Goal: Check status: Check status

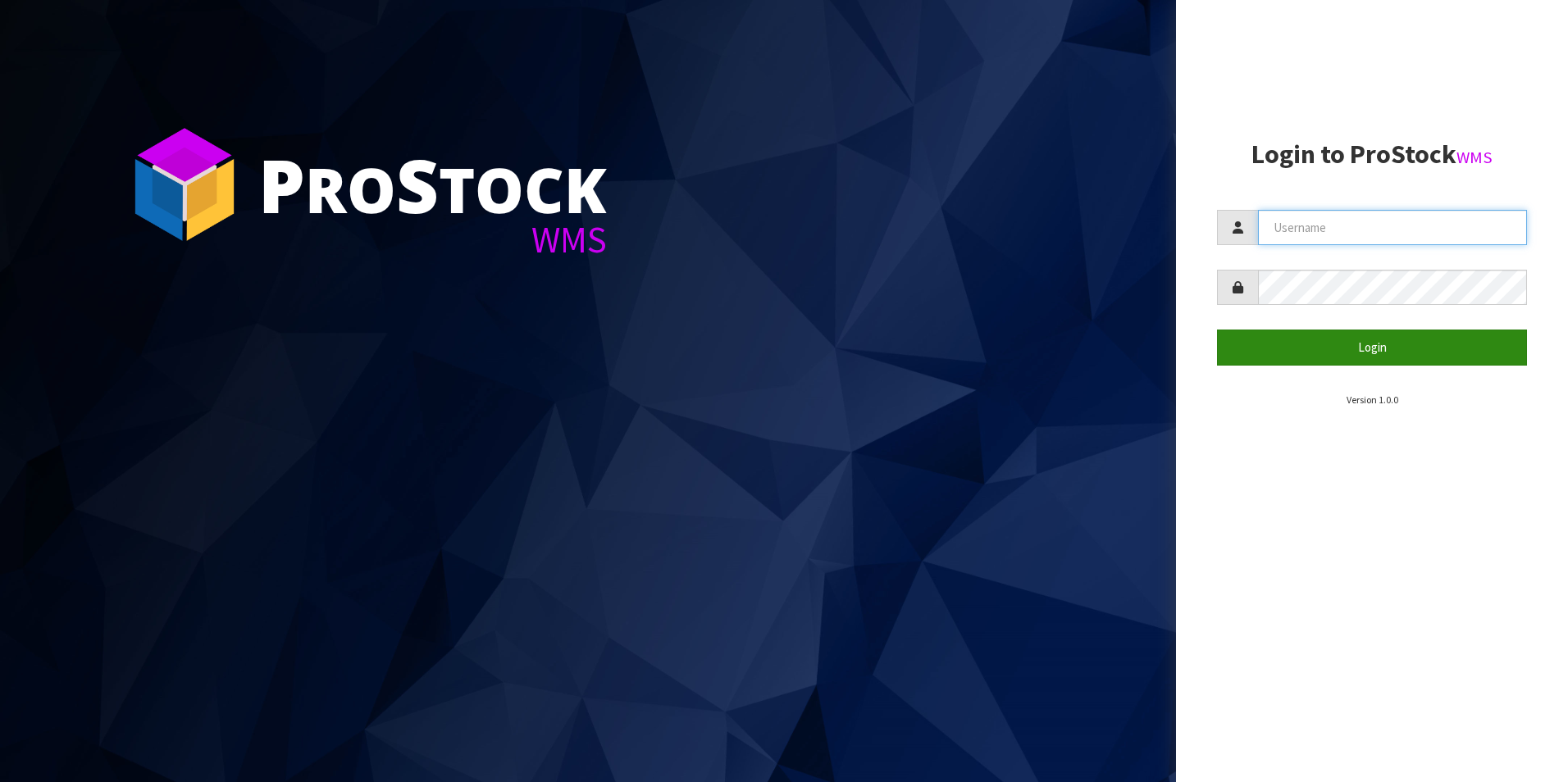
type input "DUTTNZ"
click at [1376, 362] on button "Login" at bounding box center [1372, 347] width 310 height 35
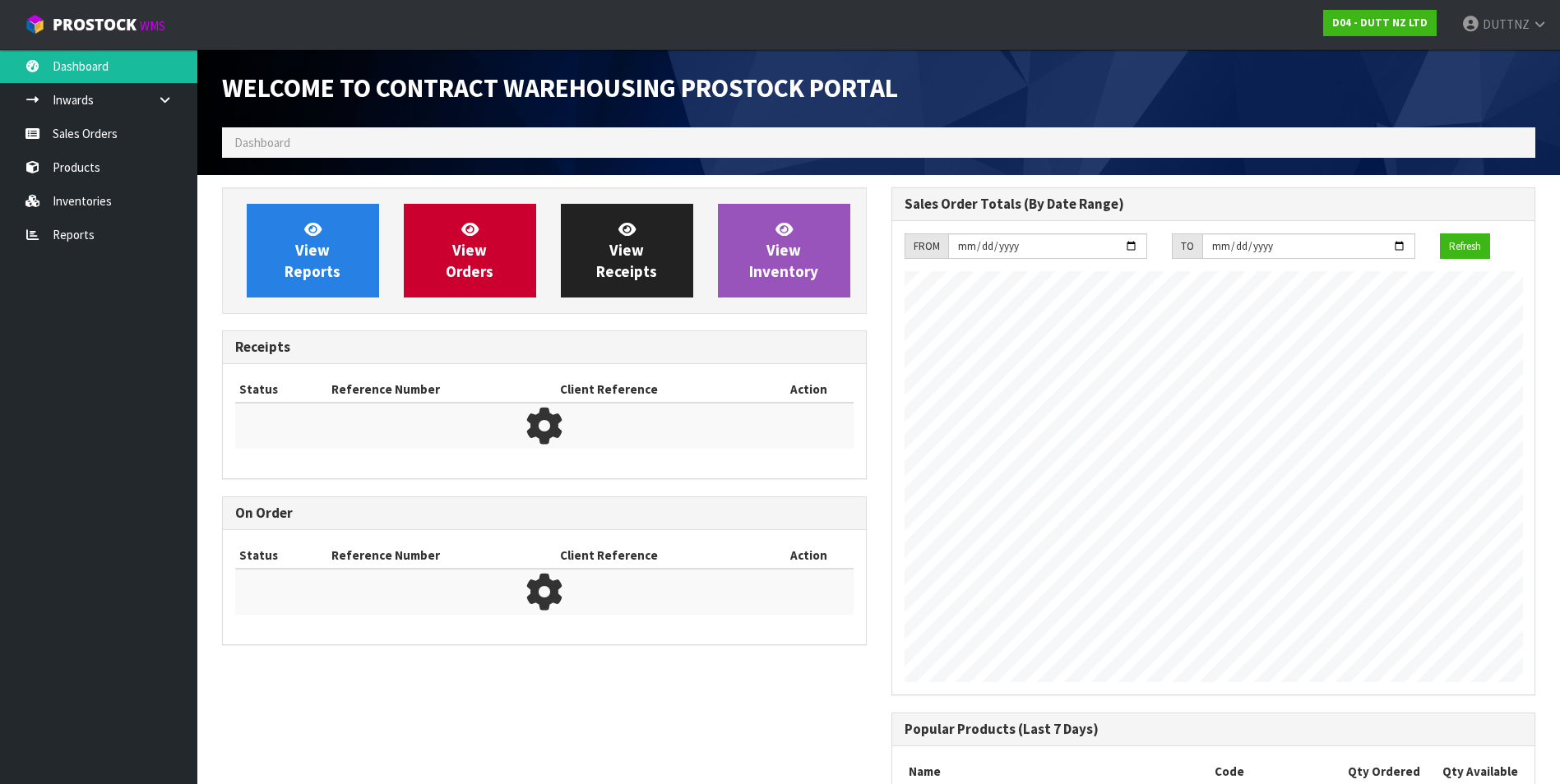
scroll to position [885, 669]
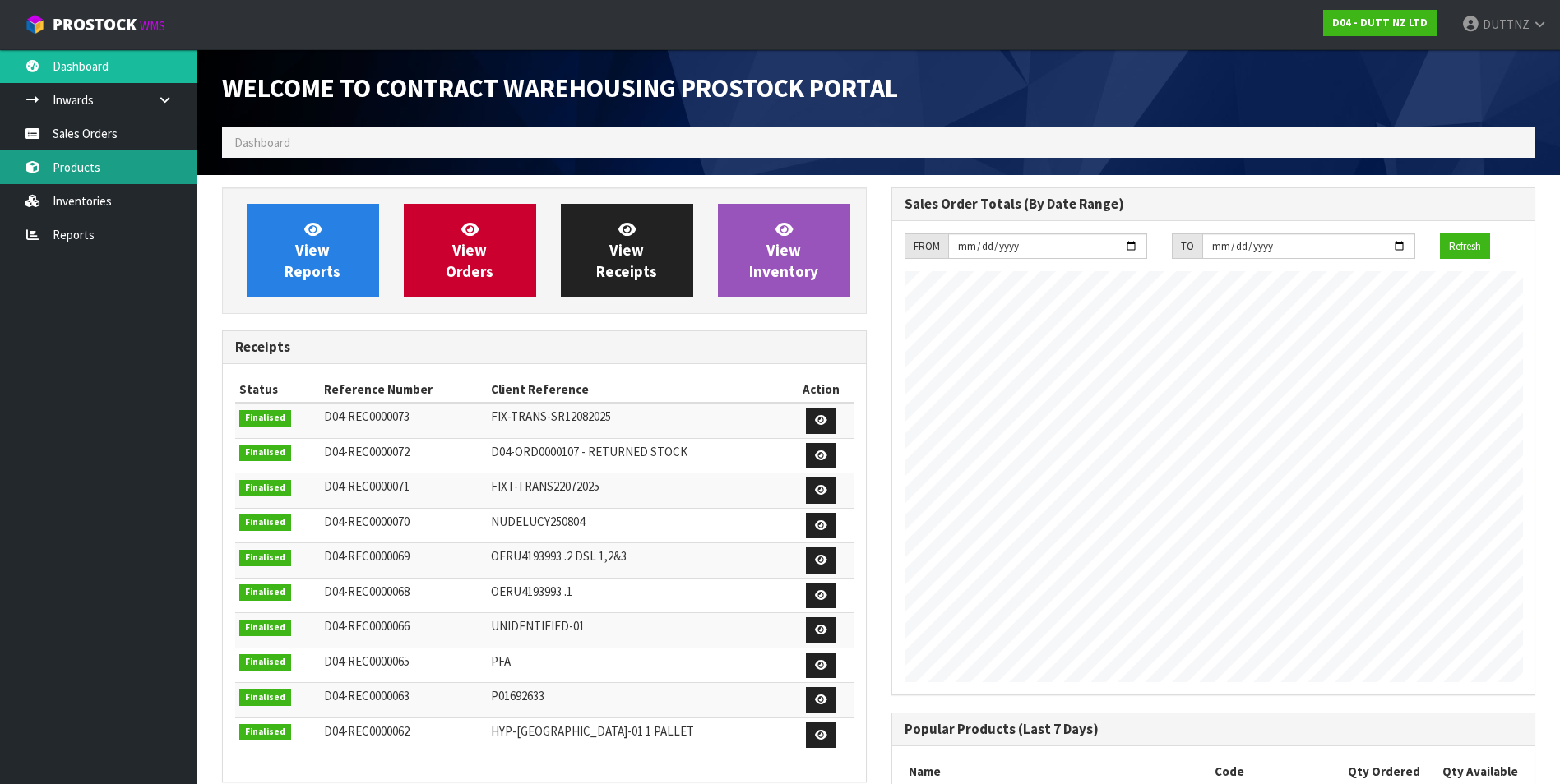
click at [111, 173] on link "Products" at bounding box center [99, 167] width 197 height 33
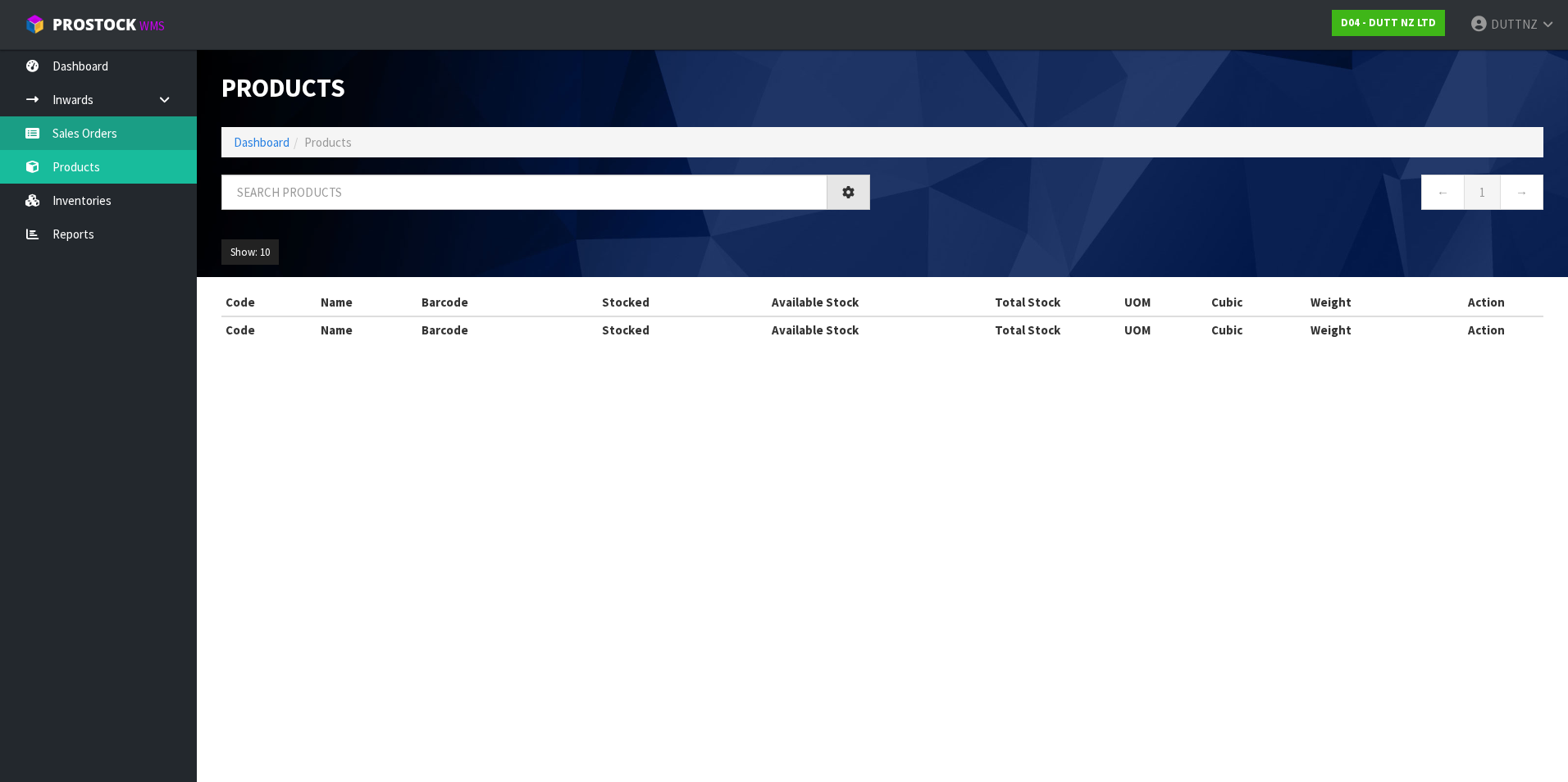
click at [113, 142] on div "Products Import Products Drop file here to import csv template Dashboard Produc…" at bounding box center [784, 186] width 1568 height 373
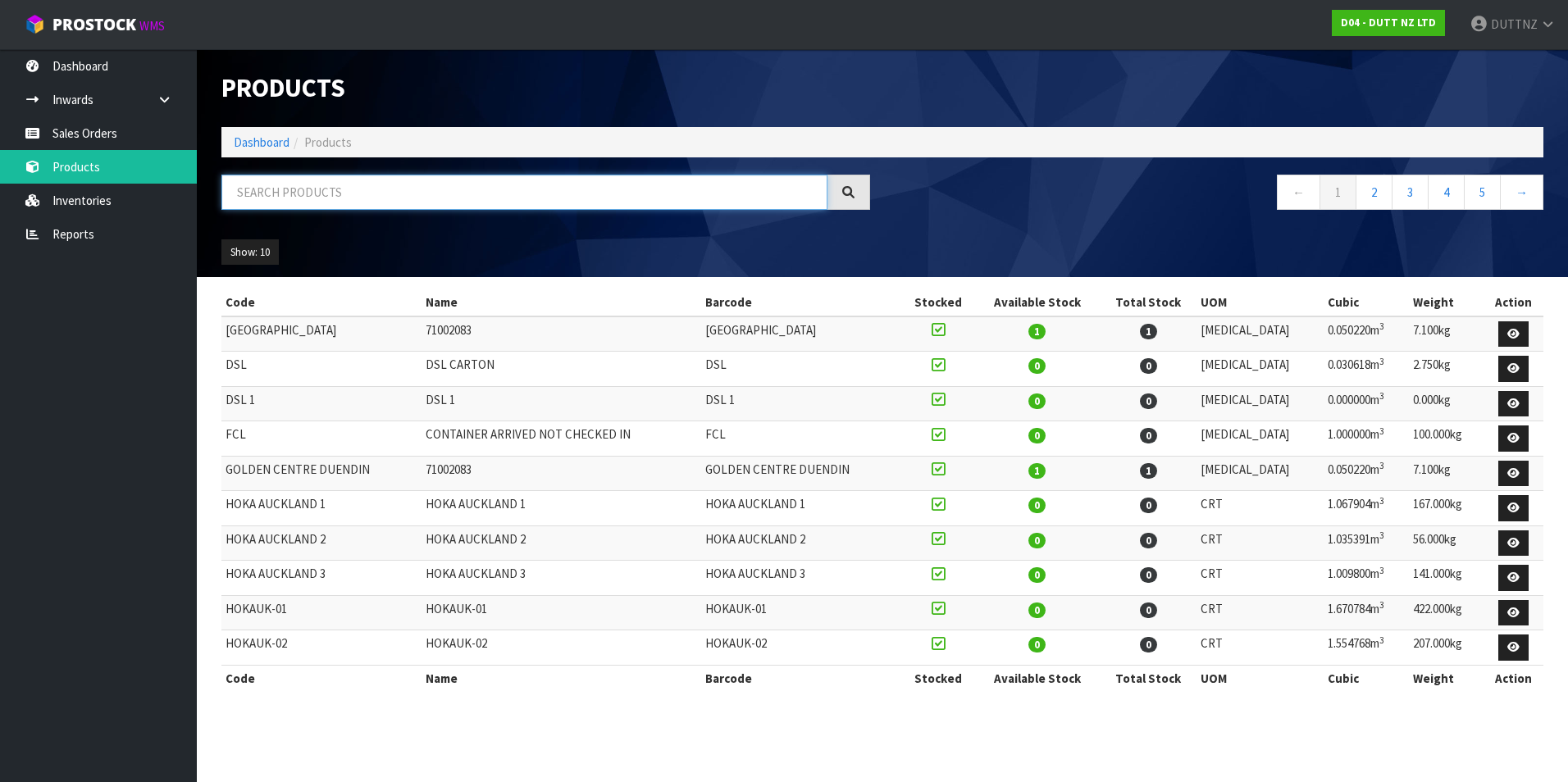
click at [333, 190] on input "text" at bounding box center [524, 191] width 606 height 35
click at [102, 141] on link "Sales Orders" at bounding box center [98, 132] width 197 height 33
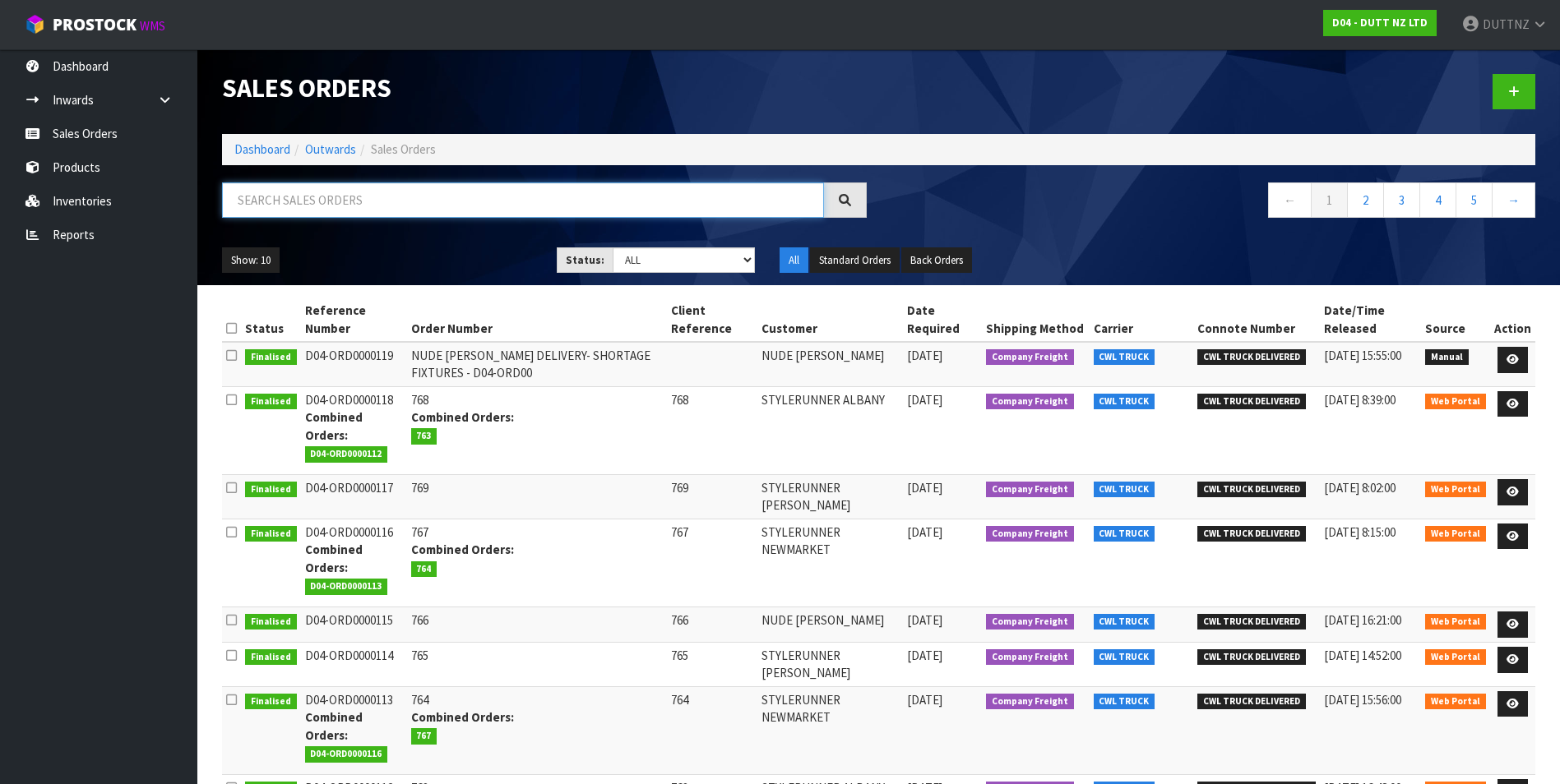
drag, startPoint x: 359, startPoint y: 189, endPoint x: 380, endPoint y: 198, distance: 22.8
click at [380, 198] on input "text" at bounding box center [523, 200] width 602 height 35
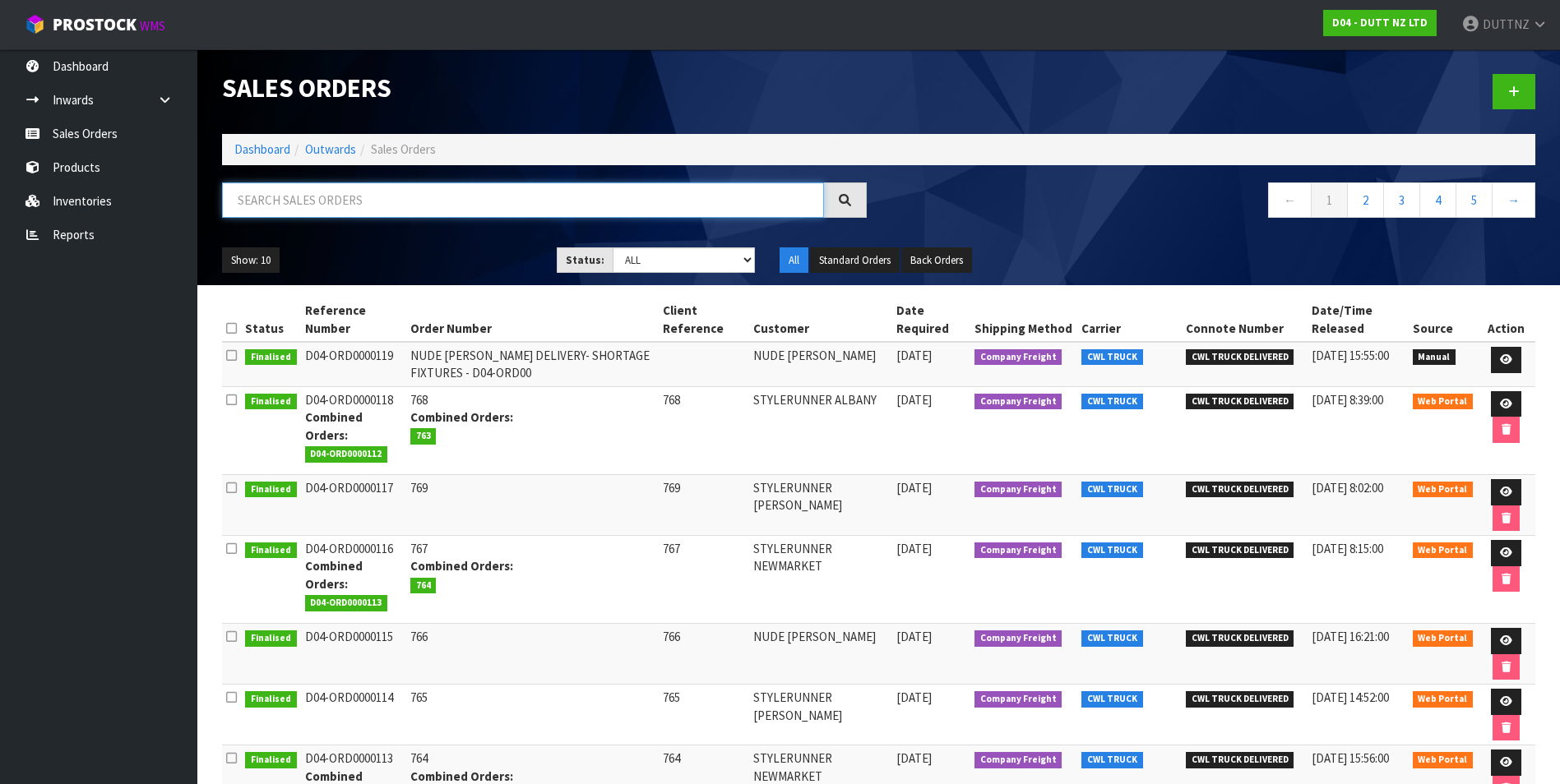
paste input "ORD0000107"
type input "ORD0000107"
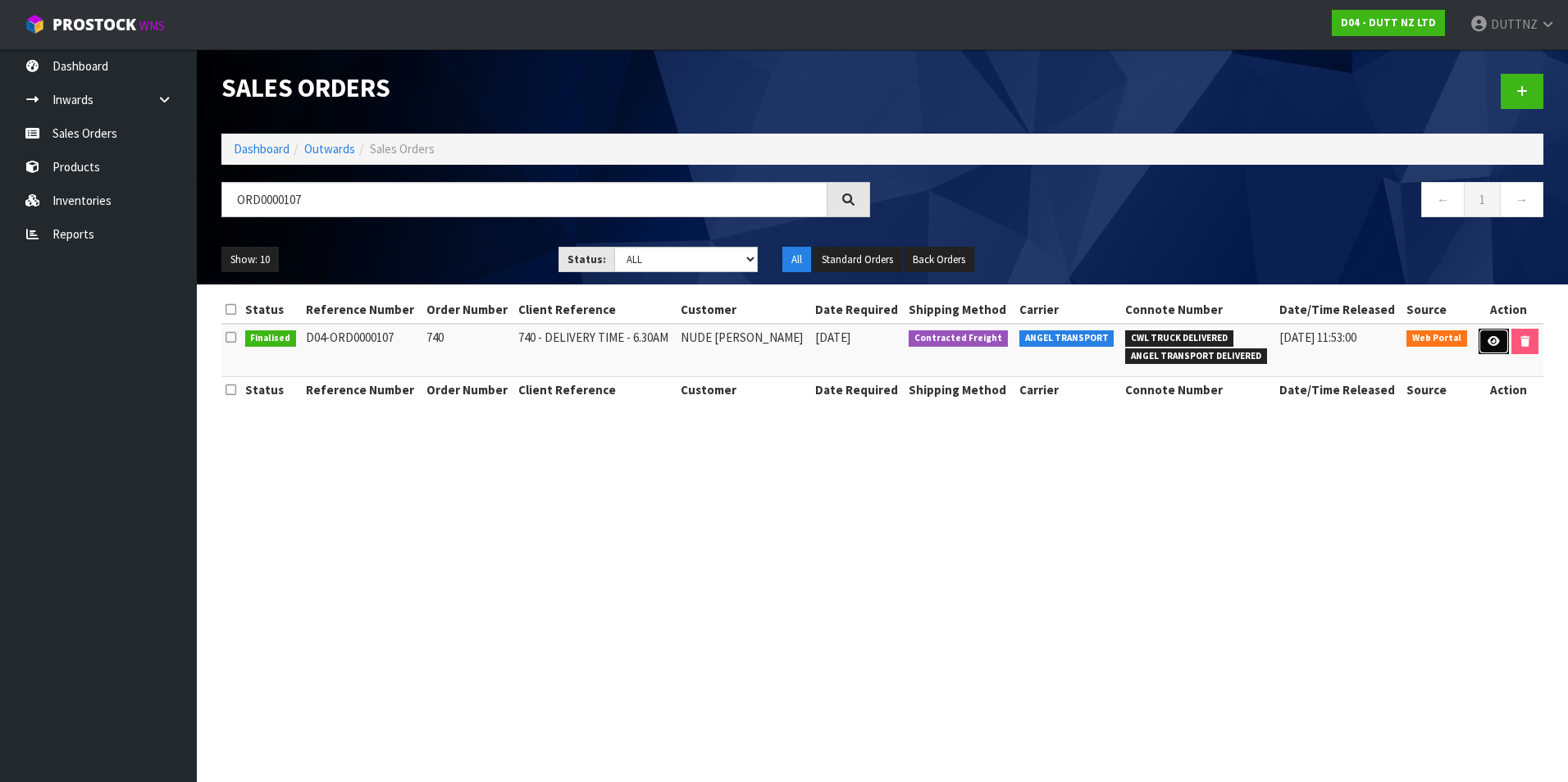
click at [1494, 342] on icon at bounding box center [1494, 341] width 12 height 10
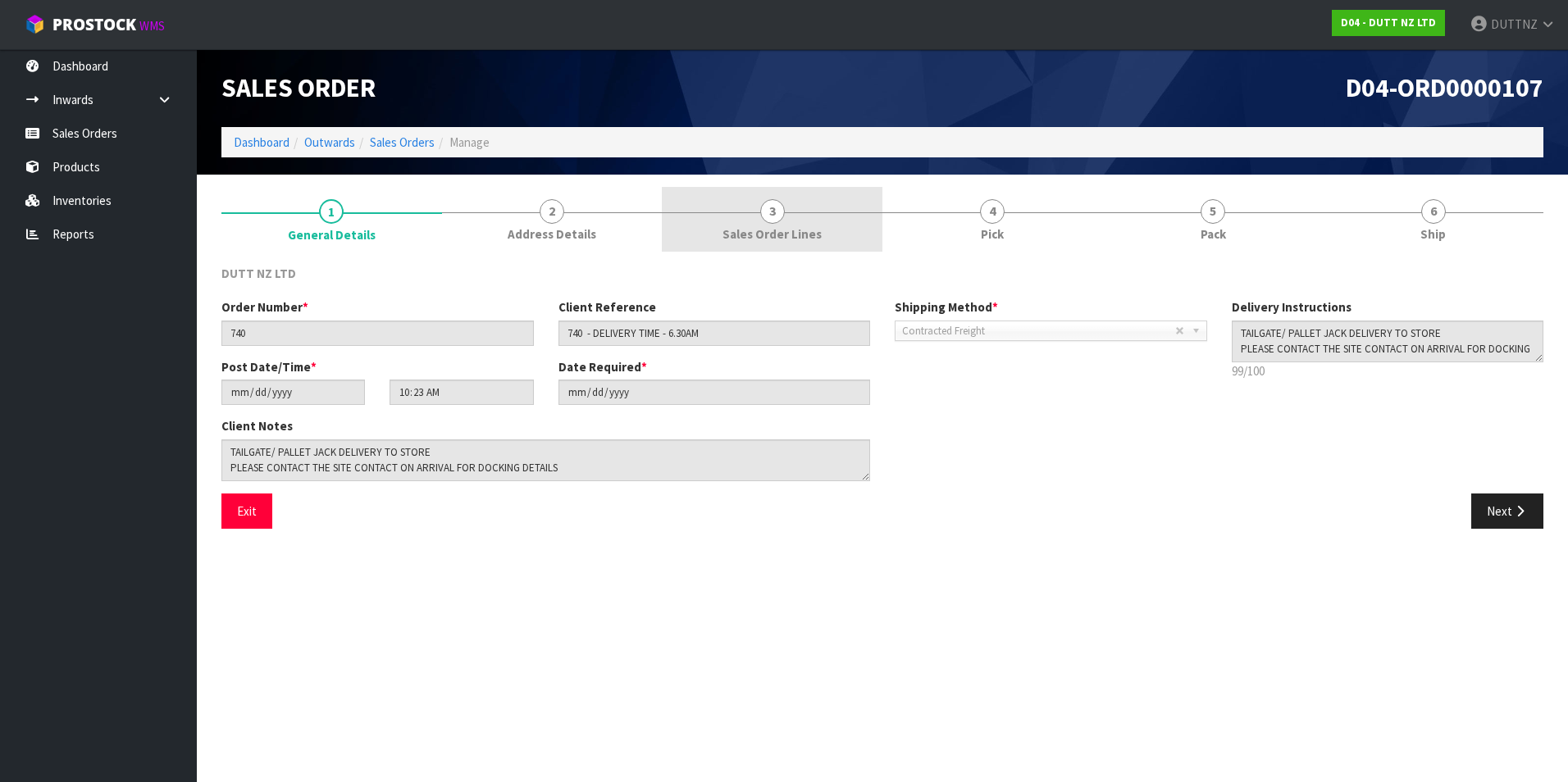
click at [823, 240] on link "3 Sales Order Lines" at bounding box center [772, 220] width 221 height 65
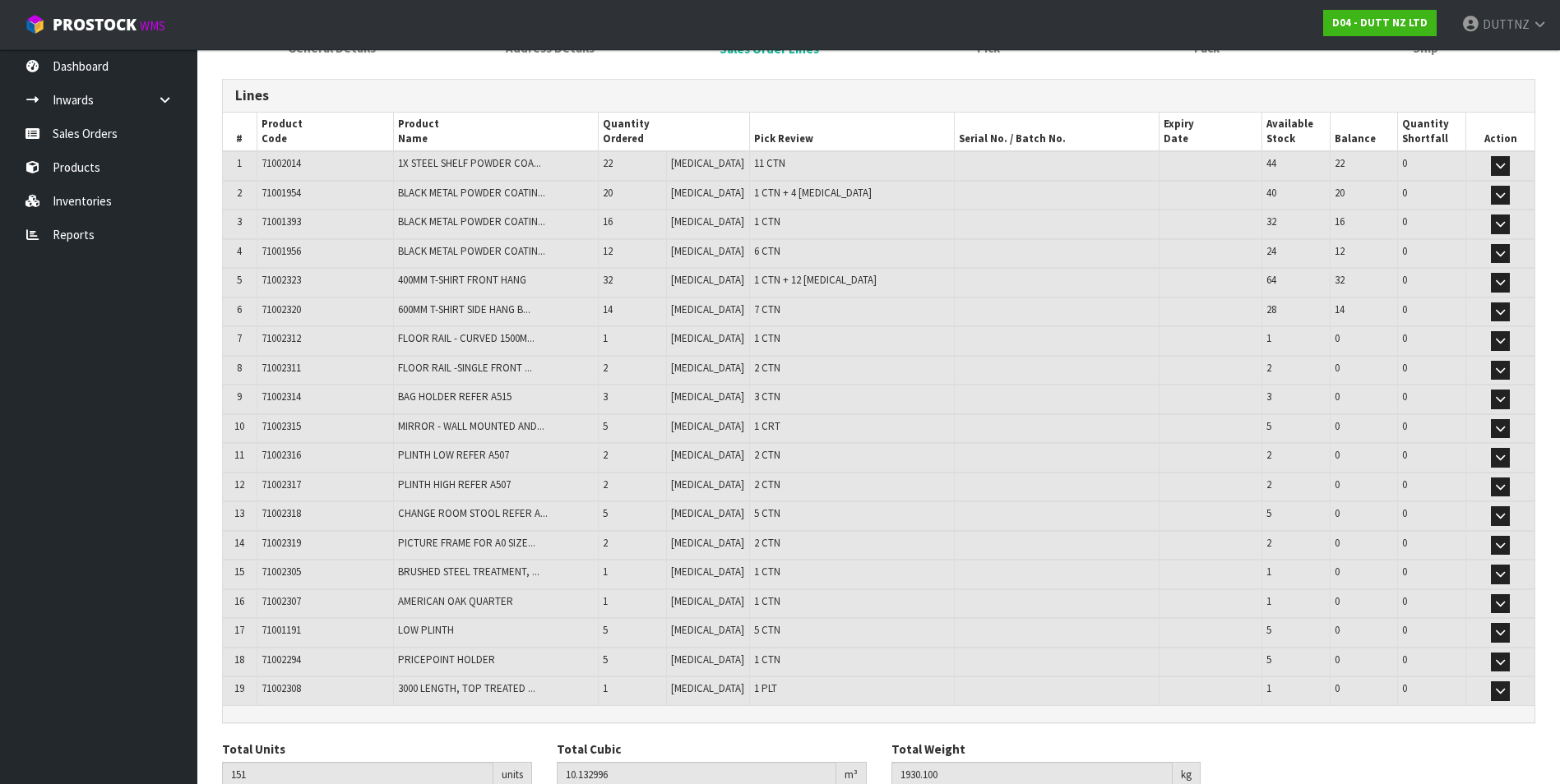
scroll to position [99, 0]
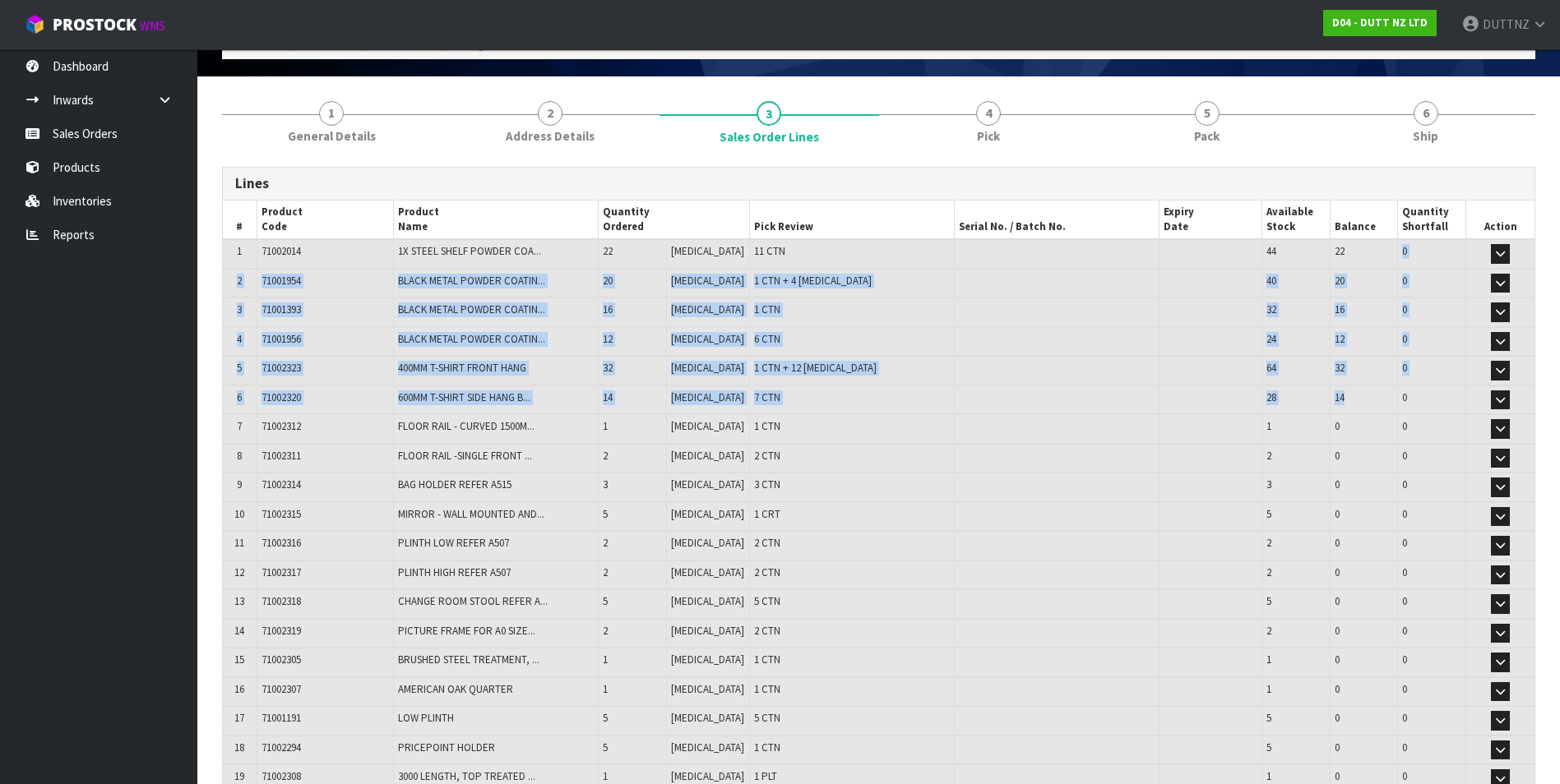
drag, startPoint x: 1340, startPoint y: 252, endPoint x: 1351, endPoint y: 410, distance: 158.4
click at [1351, 410] on table "# Product Code Product Name Quantity Ordered Pick Review Serial No. / Batch No.…" at bounding box center [879, 497] width 1311 height 593
click at [1351, 410] on td "14" at bounding box center [1364, 400] width 69 height 30
